Goal: Register for event/course: Register for event/course

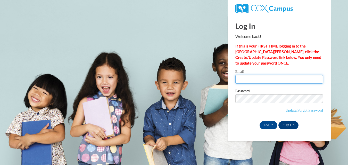
click at [250, 79] on input "Email" at bounding box center [280, 79] width 88 height 9
type input "[EMAIL_ADDRESS][DOMAIN_NAME]"
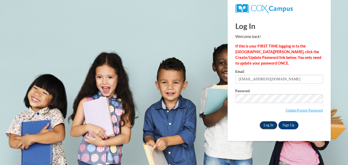
click at [262, 124] on input "Log In" at bounding box center [269, 125] width 18 height 8
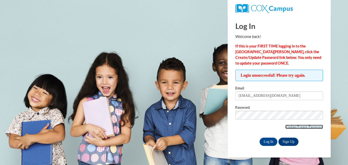
click at [300, 126] on link "Update/Forgot Password" at bounding box center [304, 127] width 37 height 4
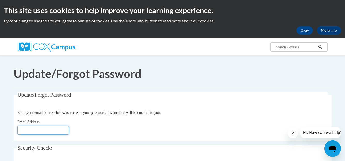
click at [66, 126] on input "Email Address" at bounding box center [43, 130] width 52 height 9
type input "eikyawkyawaung26330@gmail.com"
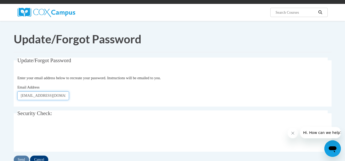
scroll to position [52, 0]
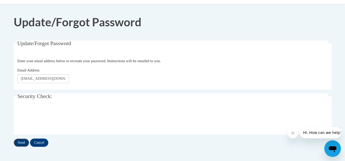
click at [29, 139] on input "Send" at bounding box center [21, 143] width 15 height 8
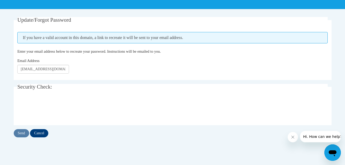
scroll to position [103, 0]
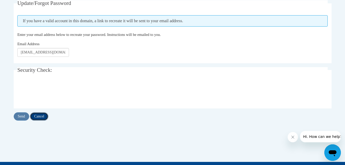
click at [42, 114] on input "Cancel" at bounding box center [39, 116] width 18 height 8
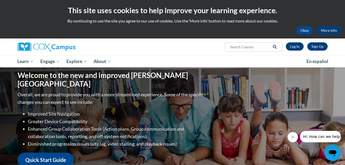
click at [258, 48] on input "Search..." at bounding box center [249, 47] width 41 height 6
type input "+0"
click at [294, 45] on link "Log In" at bounding box center [294, 46] width 18 height 8
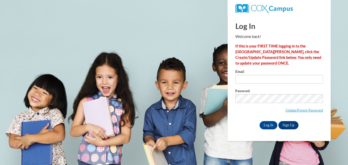
type input "eikyawkyawaung26330@gmail.com"
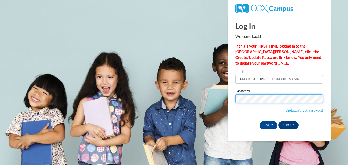
click at [260, 121] on input "Log In" at bounding box center [269, 125] width 18 height 8
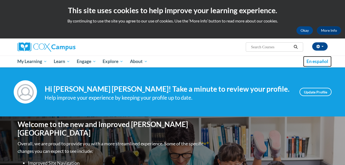
click at [322, 62] on span "En español" at bounding box center [317, 61] width 22 height 5
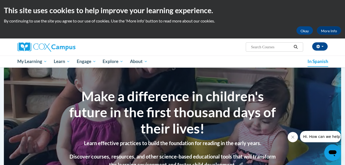
drag, startPoint x: 333, startPoint y: 0, endPoint x: 245, endPoint y: 44, distance: 98.3
click at [245, 44] on div "Ei Kyaw Kyaw Aung (Myanmar Time GMT+0630 ) My Profile Inbox My Transcripts Log …" at bounding box center [226, 44] width 212 height 13
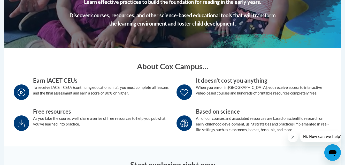
scroll to position [129, 0]
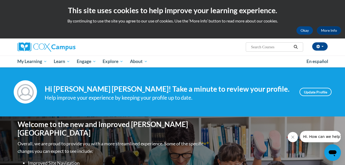
click at [198, 68] on div "Your profile Hi [PERSON_NAME] [PERSON_NAME]! Take a minute to review your profi…" at bounding box center [172, 91] width 345 height 49
click at [272, 49] on input "Search..." at bounding box center [270, 47] width 41 height 6
click at [257, 46] on input "Search..." at bounding box center [270, 47] width 41 height 6
type input "ာ"
type input "meaningful conversation"
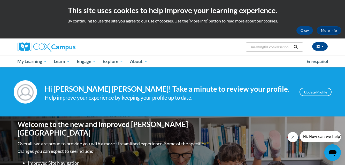
scroll to position [0, 1]
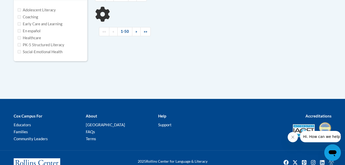
scroll to position [103, 0]
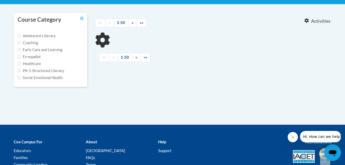
type input "meaningful conversation"
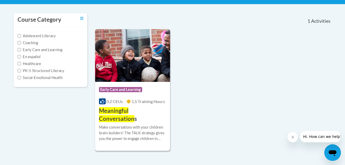
click at [124, 89] on span "Early Care and Learning" at bounding box center [120, 89] width 43 height 5
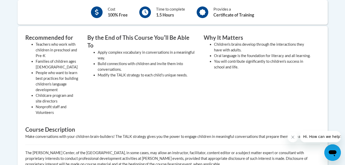
scroll to position [129, 0]
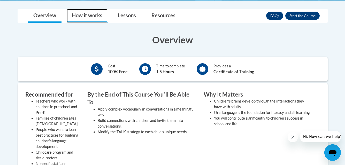
click at [89, 18] on link "How it works" at bounding box center [87, 16] width 41 height 14
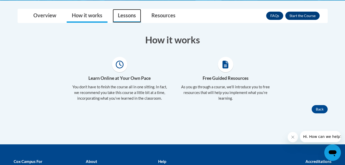
click at [136, 19] on link "Lessons" at bounding box center [127, 16] width 28 height 14
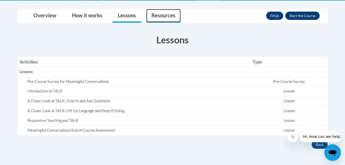
click at [173, 18] on link "Resources" at bounding box center [163, 16] width 34 height 14
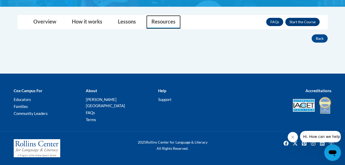
scroll to position [117, 0]
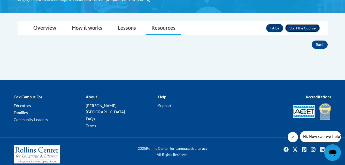
click at [294, 29] on button "Enroll" at bounding box center [302, 28] width 34 height 8
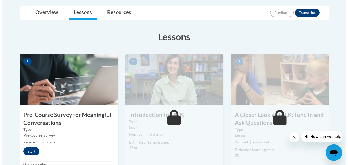
scroll to position [129, 0]
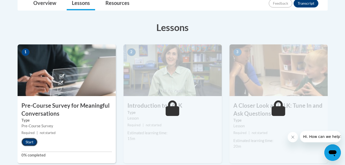
click at [35, 142] on button "Start" at bounding box center [29, 142] width 16 height 8
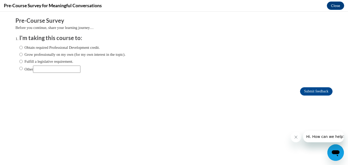
scroll to position [0, 0]
click at [19, 47] on label "Obtain required Professional Development credit." at bounding box center [59, 48] width 81 height 6
click at [19, 47] on input "Obtain required Professional Development credit." at bounding box center [20, 48] width 3 height 6
radio input "true"
click at [19, 55] on label "Grow professionally on my own (for my own interest in the topic)." at bounding box center [72, 55] width 106 height 6
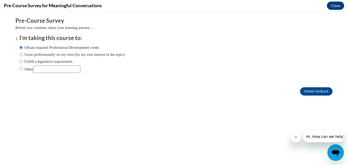
click at [19, 55] on input "Grow professionally on my own (for my own interest in the topic)." at bounding box center [20, 55] width 3 height 6
radio input "true"
click at [309, 92] on input "Submit feedback" at bounding box center [316, 91] width 33 height 8
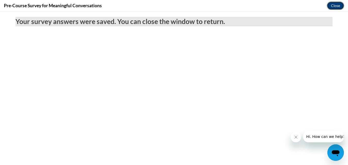
click at [339, 6] on button "Close" at bounding box center [335, 6] width 17 height 8
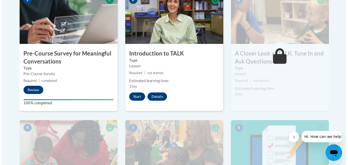
scroll to position [181, 0]
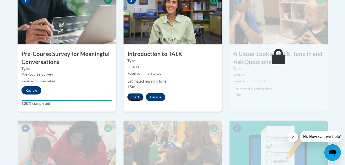
click at [137, 95] on button "Start" at bounding box center [135, 97] width 16 height 8
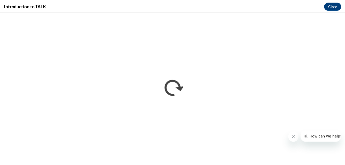
scroll to position [0, 0]
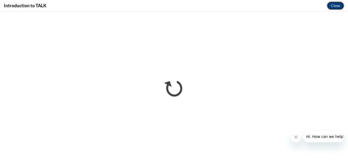
click at [341, 4] on button "Close" at bounding box center [335, 6] width 17 height 8
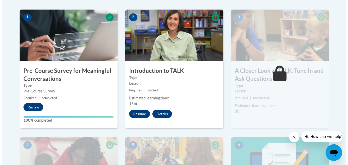
scroll to position [155, 0]
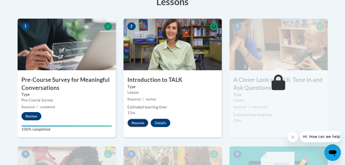
click at [137, 123] on button "Resume" at bounding box center [137, 123] width 21 height 8
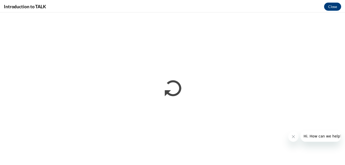
scroll to position [0, 0]
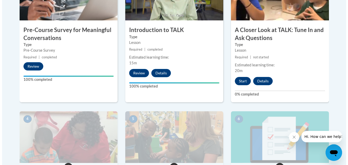
scroll to position [206, 0]
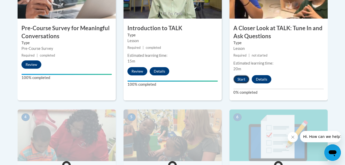
click at [238, 79] on button "Start" at bounding box center [241, 79] width 16 height 8
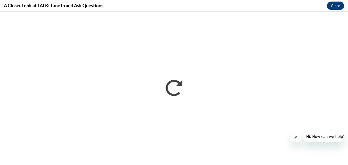
scroll to position [0, 0]
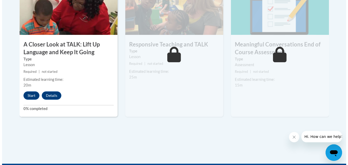
scroll to position [336, 0]
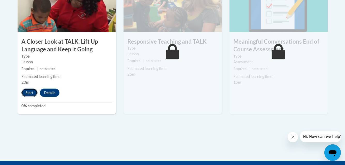
click at [35, 94] on button "Start" at bounding box center [29, 93] width 16 height 8
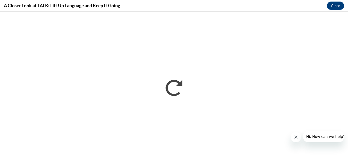
scroll to position [0, 0]
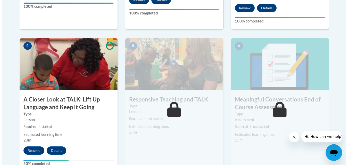
scroll to position [307, 0]
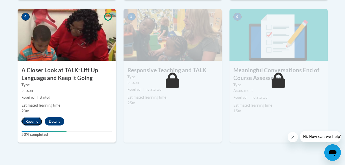
click at [30, 119] on button "Resume" at bounding box center [31, 121] width 21 height 8
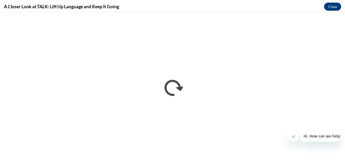
scroll to position [0, 0]
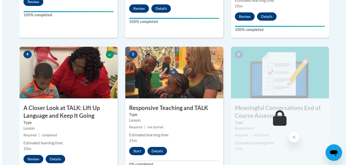
scroll to position [284, 0]
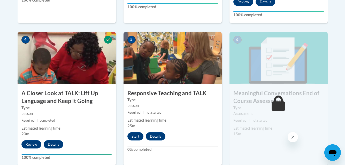
click at [131, 131] on div "5 Responsive Teaching and TALK Type Lesson Required | not started Estimated lea…" at bounding box center [172, 98] width 98 height 133
click at [133, 139] on button "Start" at bounding box center [135, 136] width 16 height 8
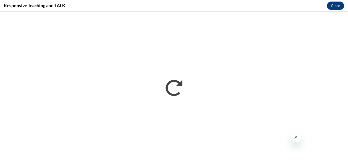
scroll to position [0, 0]
